Goal: Task Accomplishment & Management: Use online tool/utility

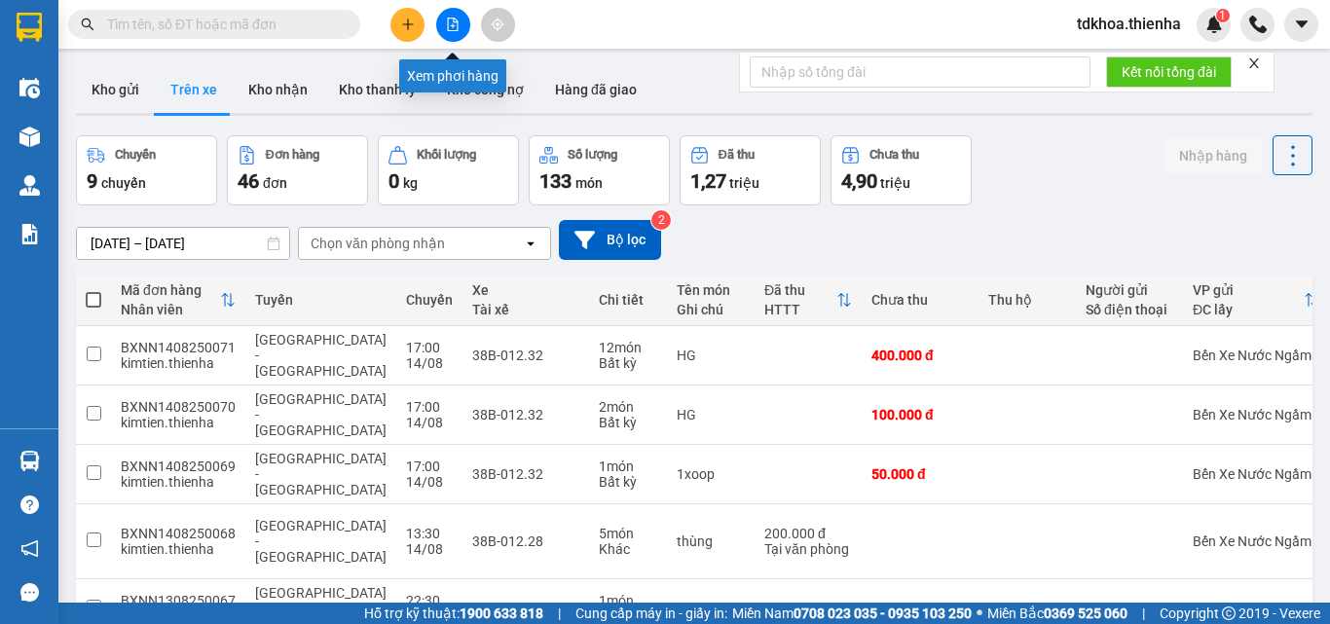
click at [459, 34] on button at bounding box center [453, 25] width 34 height 34
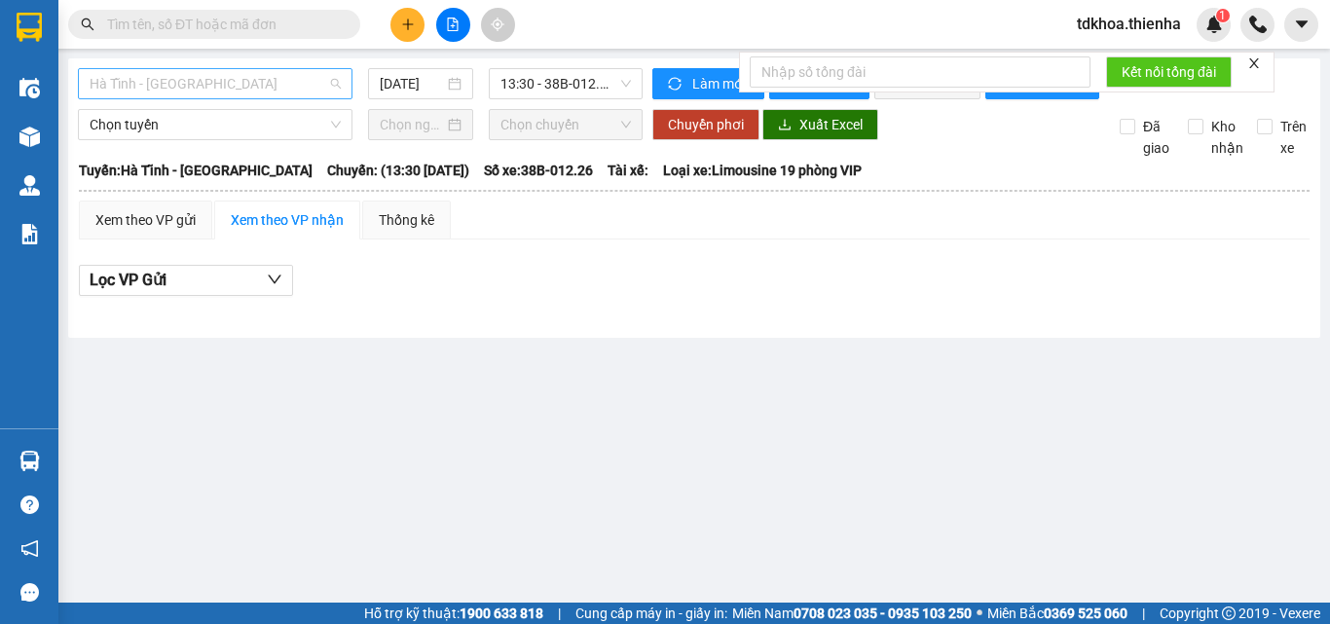
click at [219, 91] on span "Hà Tĩnh - [GEOGRAPHIC_DATA]" at bounding box center [215, 83] width 251 height 29
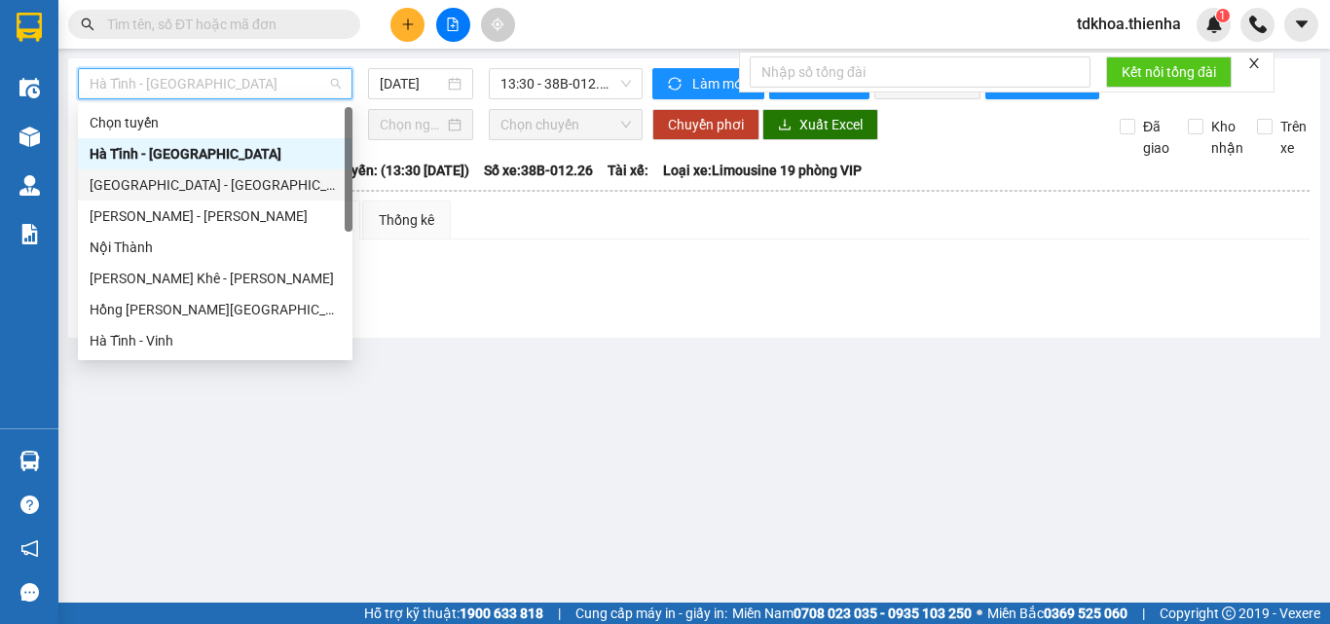
click at [135, 180] on div "[GEOGRAPHIC_DATA] - [GEOGRAPHIC_DATA]" at bounding box center [215, 184] width 251 height 21
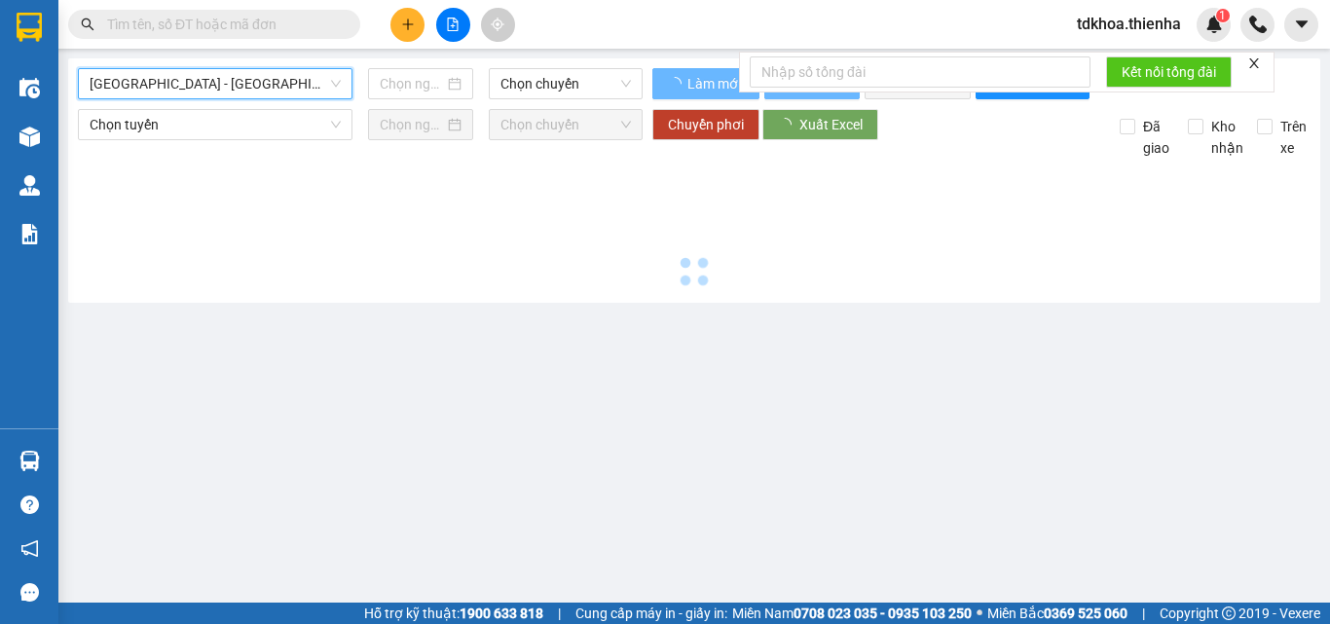
type input "[DATE]"
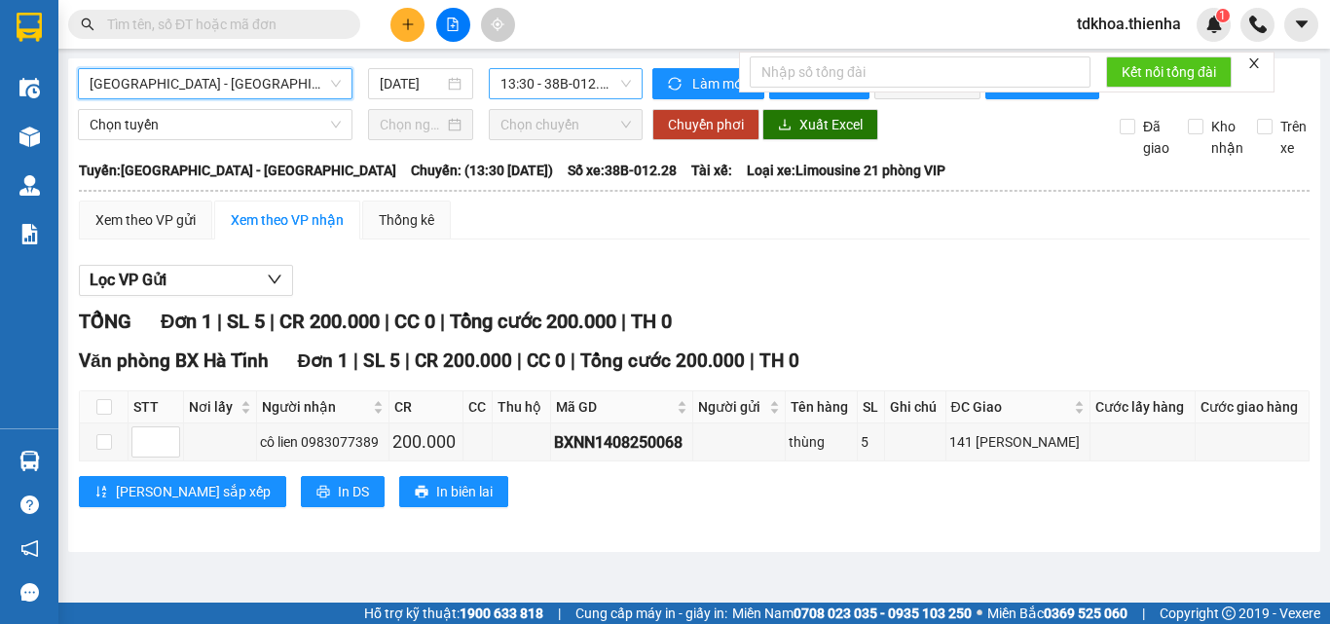
click at [541, 88] on span "13:30 - 38B-012.28" at bounding box center [566, 83] width 131 height 29
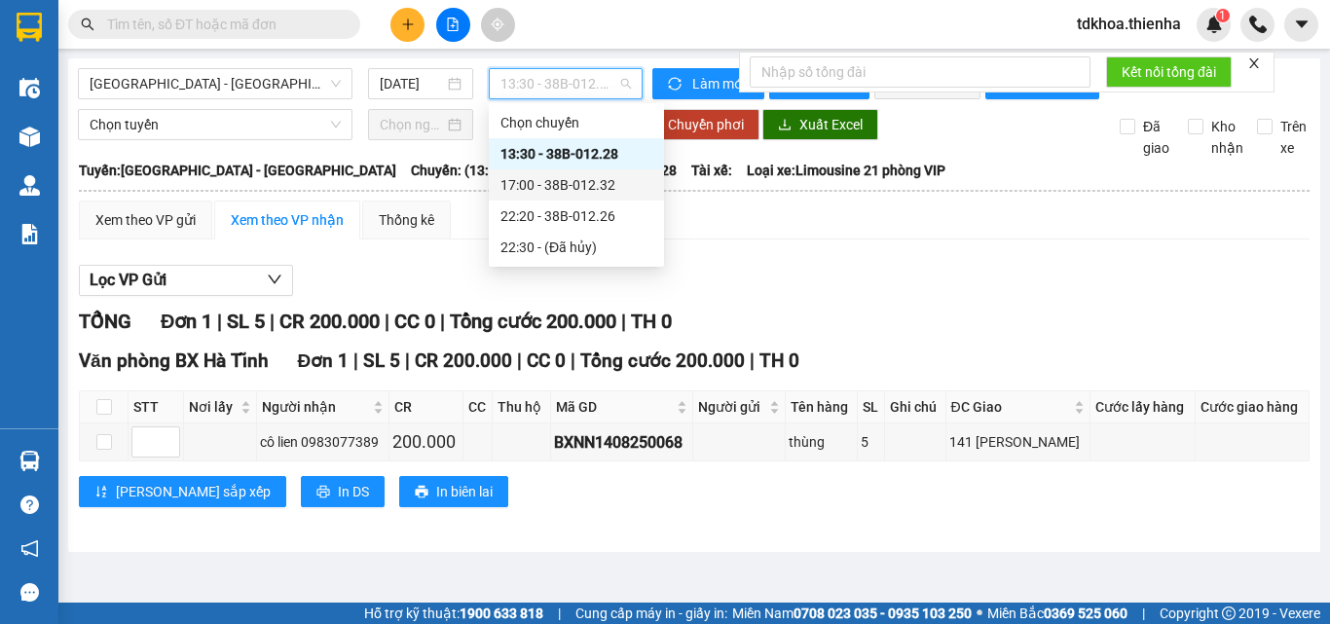
click at [560, 183] on div "17:00 - 38B-012.32" at bounding box center [577, 184] width 152 height 21
